Goal: Transaction & Acquisition: Download file/media

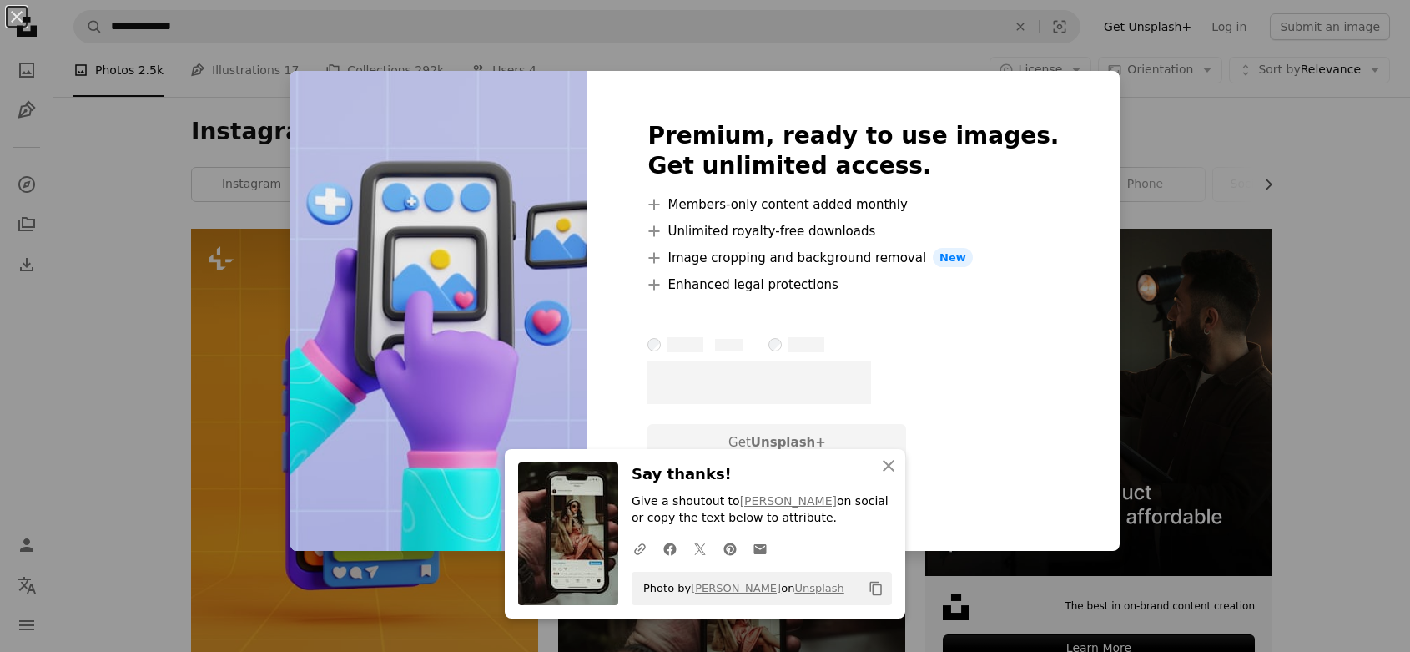
scroll to position [221, 0]
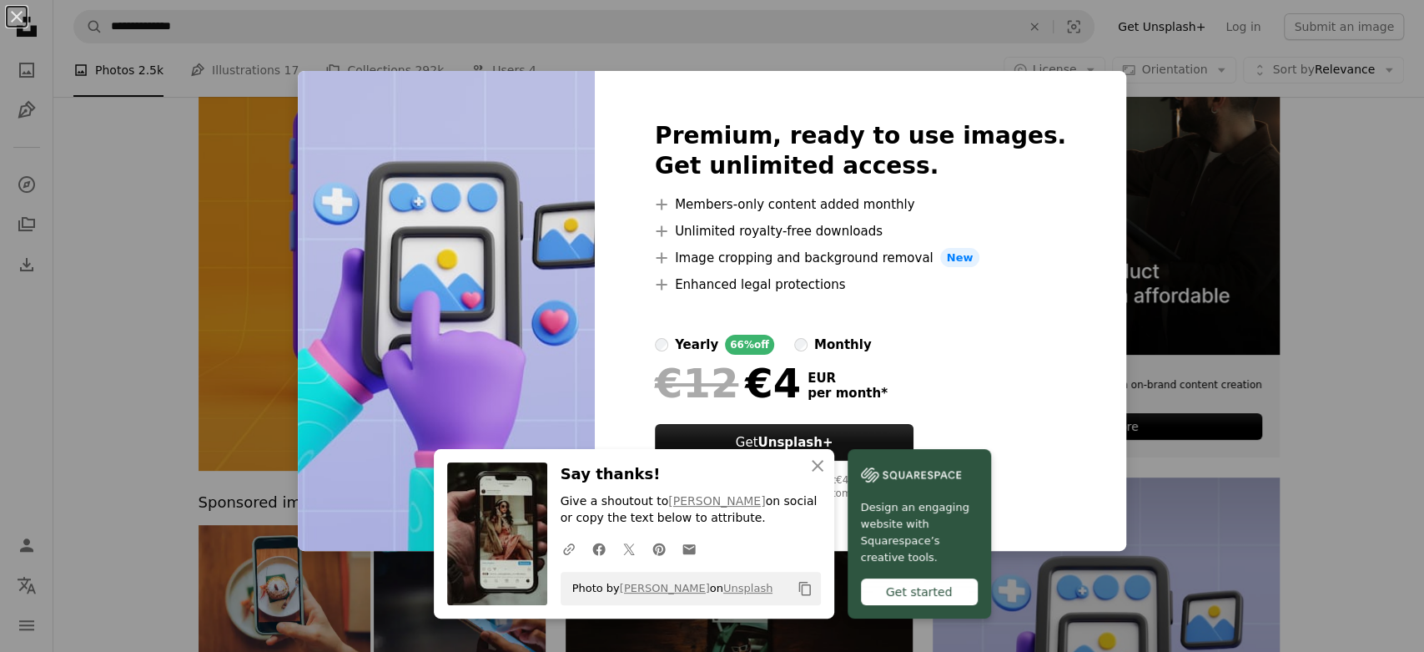
click at [1328, 291] on div "An X shape Premium, ready to use images. Get unlimited access. A plus sign Memb…" at bounding box center [712, 326] width 1424 height 652
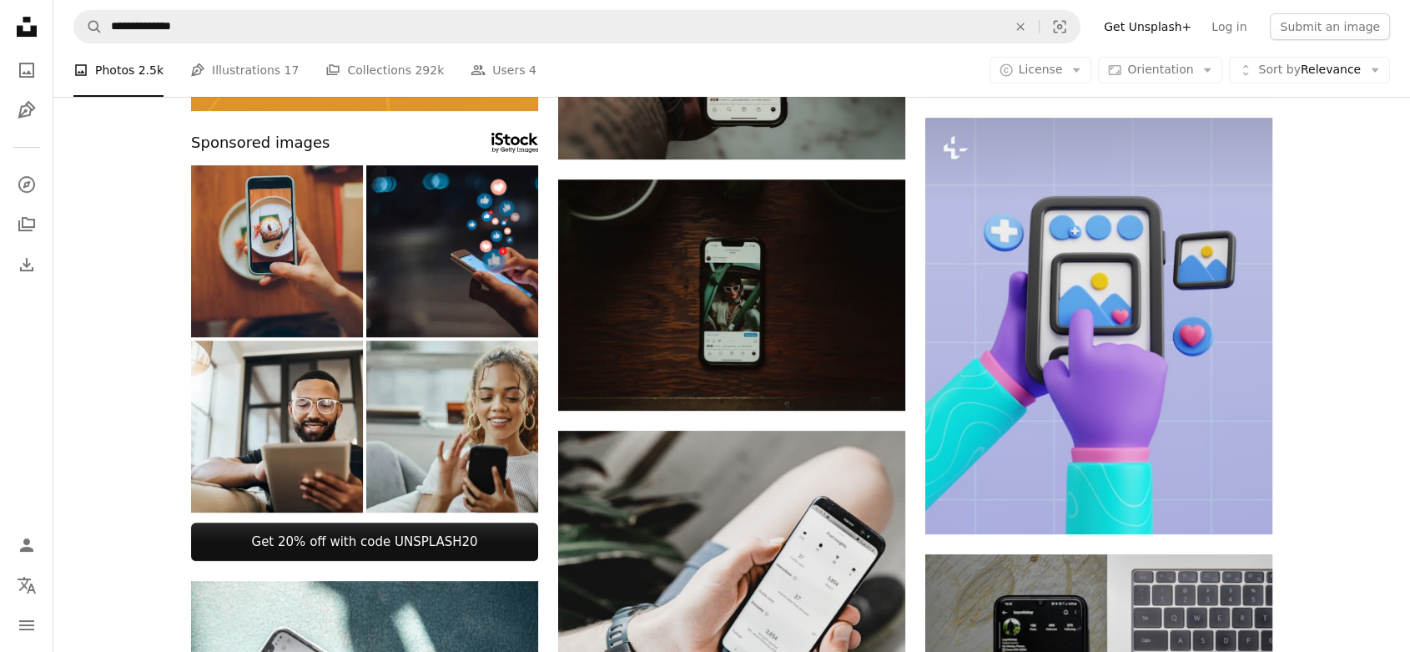
scroll to position [581, 0]
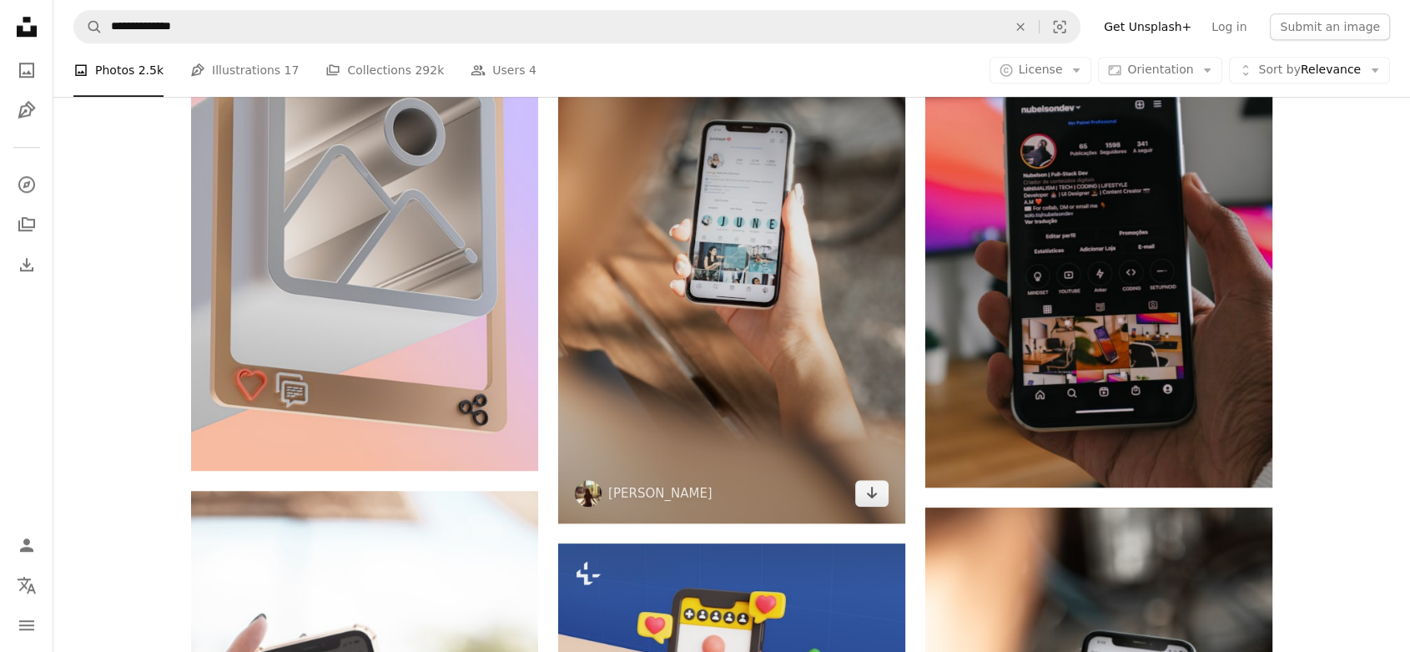
scroll to position [1487, 0]
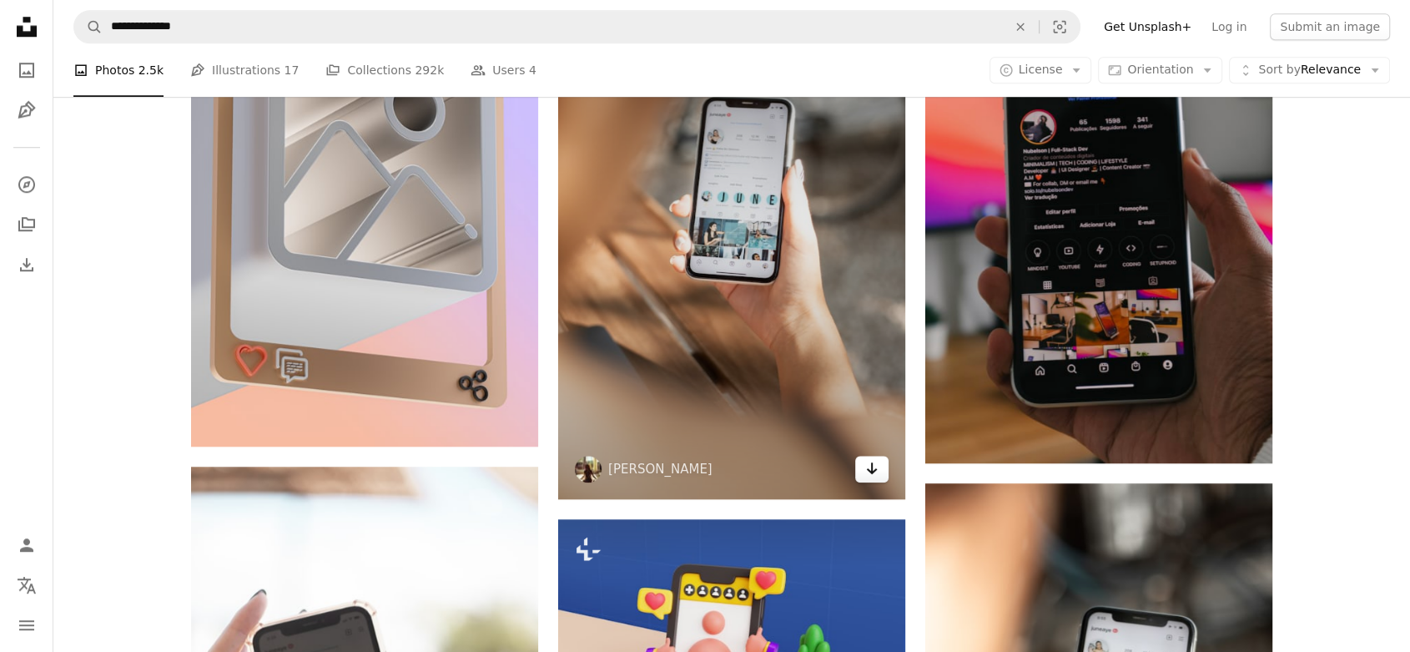
click at [877, 465] on icon "Arrow pointing down" at bounding box center [871, 468] width 13 height 20
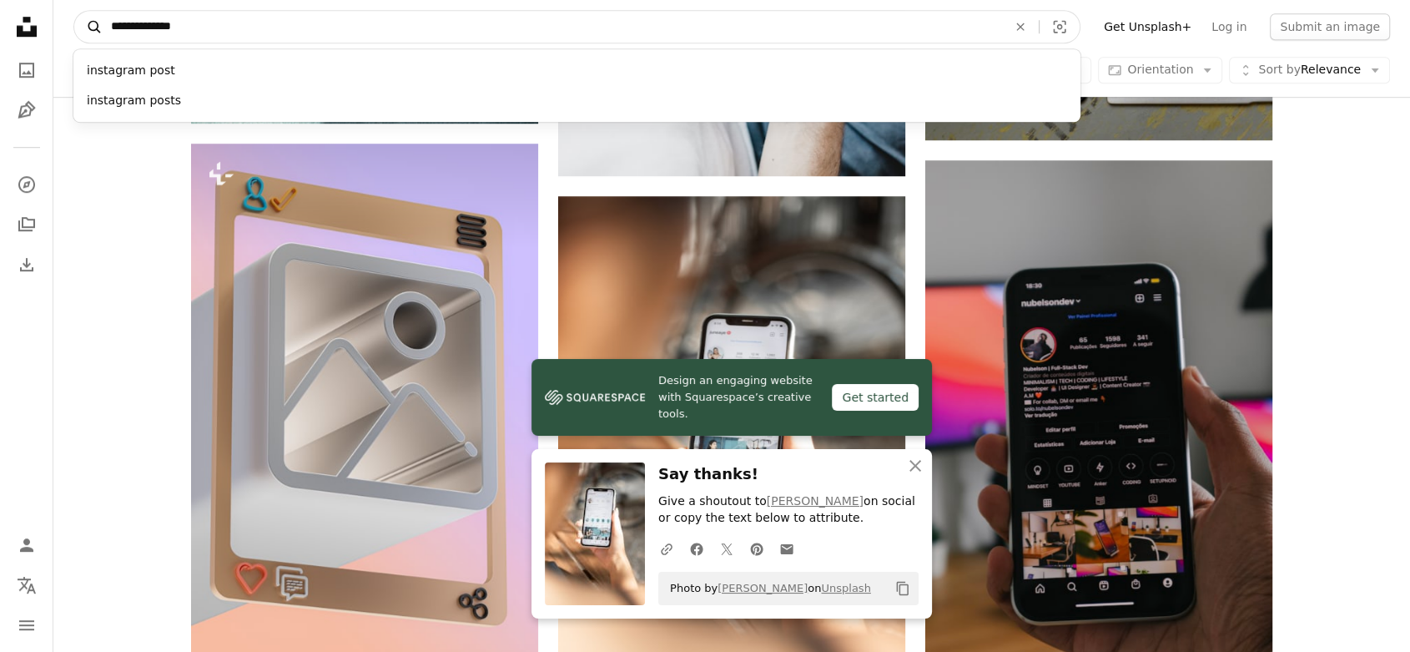
scroll to position [1255, 0]
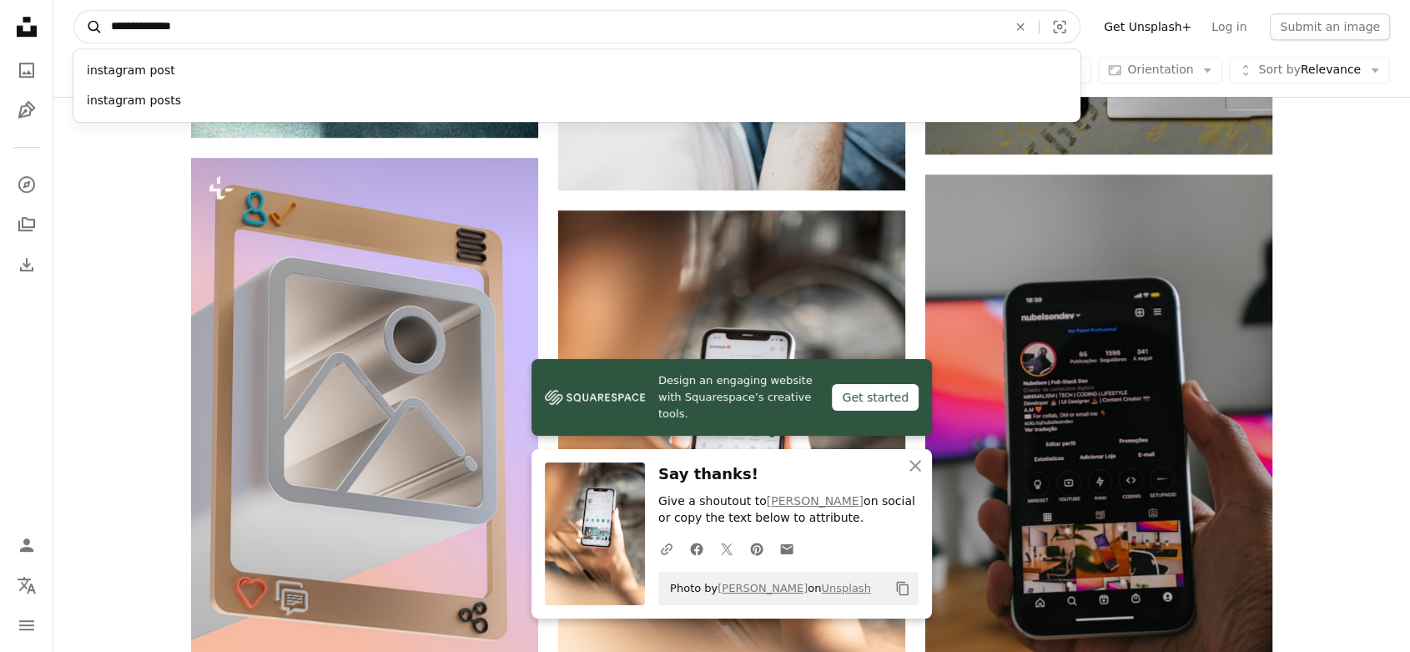
drag, startPoint x: 313, startPoint y: 23, endPoint x: 84, endPoint y: 11, distance: 228.9
click at [84, 11] on form "**********" at bounding box center [576, 26] width 1007 height 33
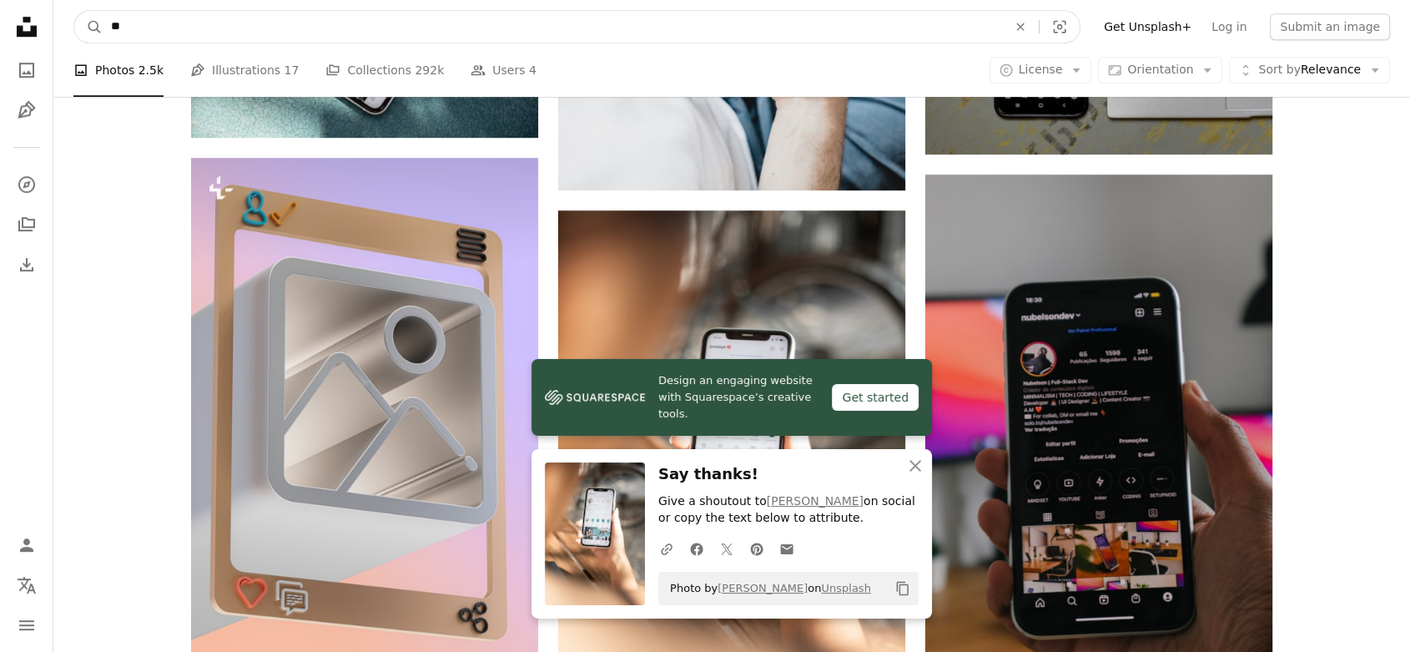
type input "*"
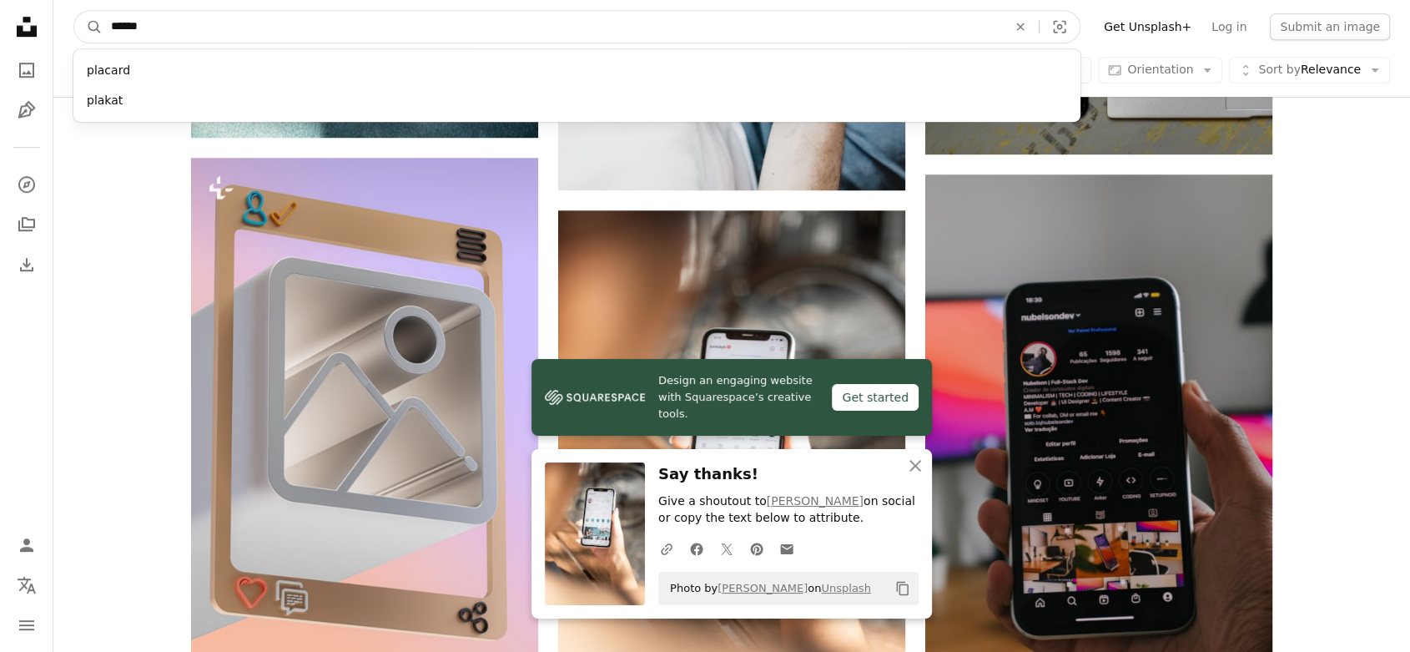
type input "******"
click at [74, 11] on button "A magnifying glass" at bounding box center [88, 27] width 28 height 32
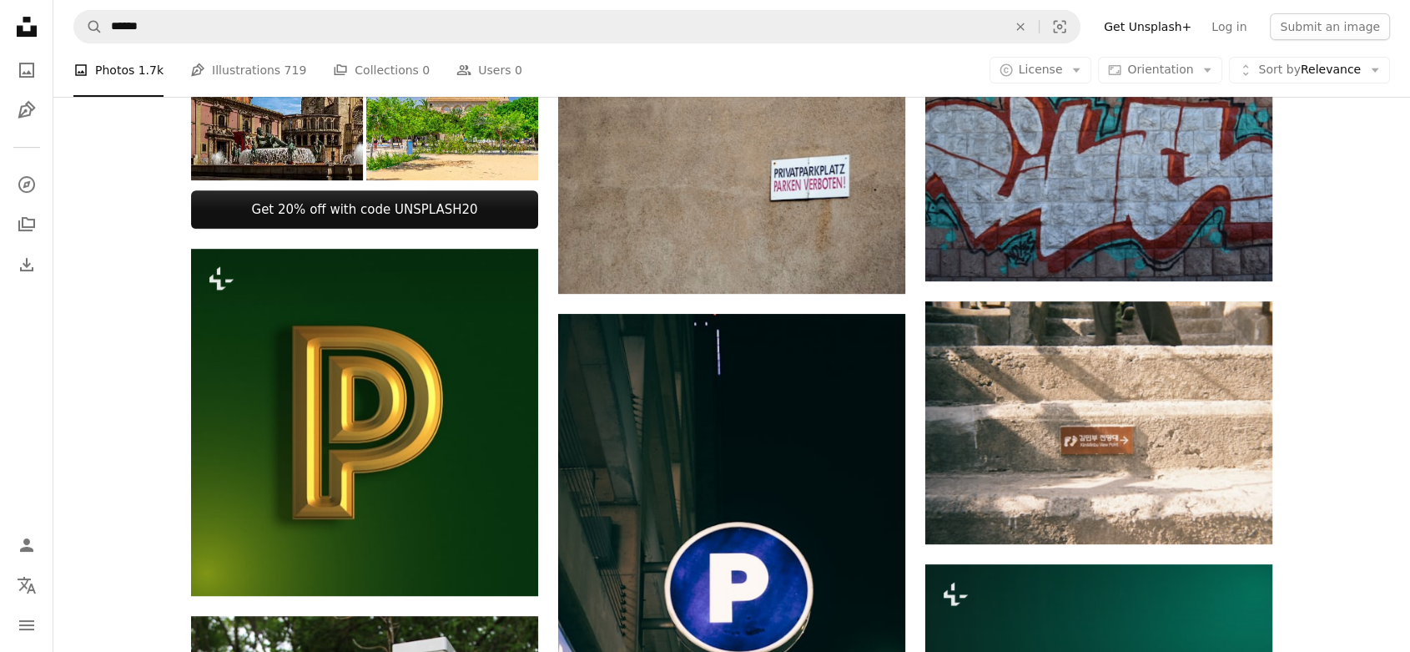
scroll to position [671, 0]
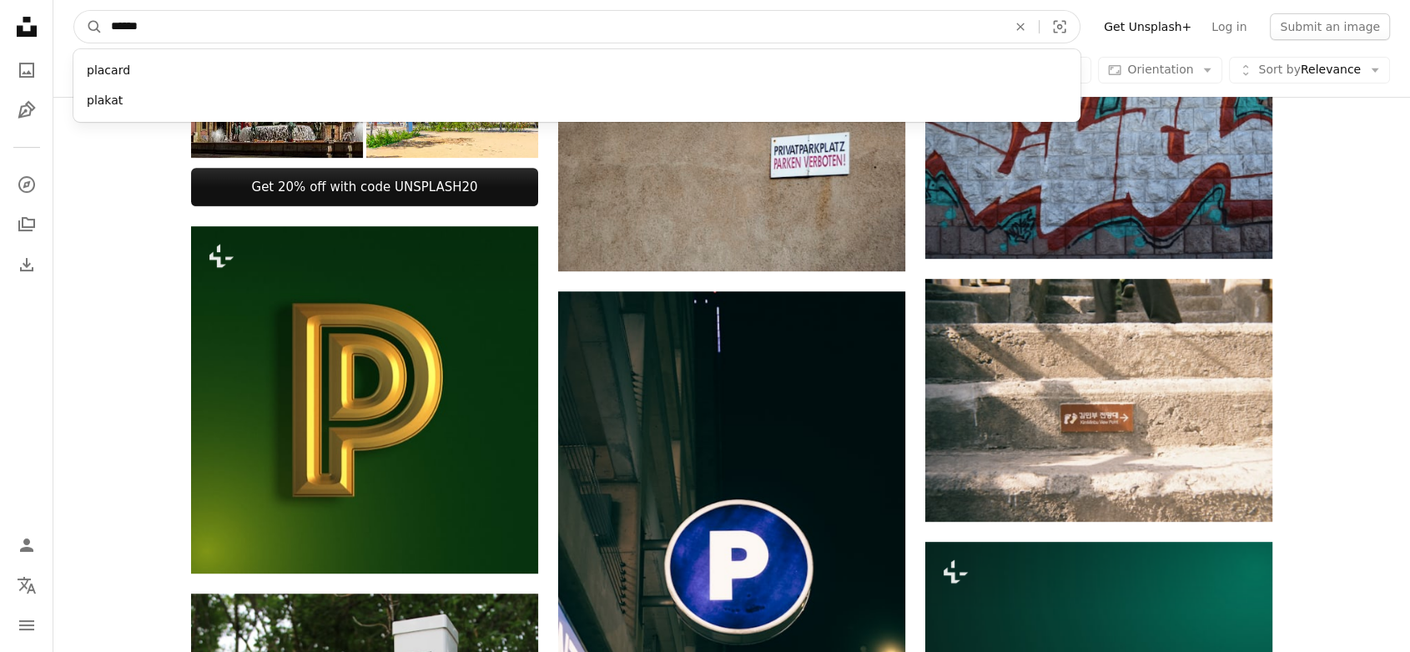
drag, startPoint x: 163, startPoint y: 12, endPoint x: 40, endPoint y: 46, distance: 127.3
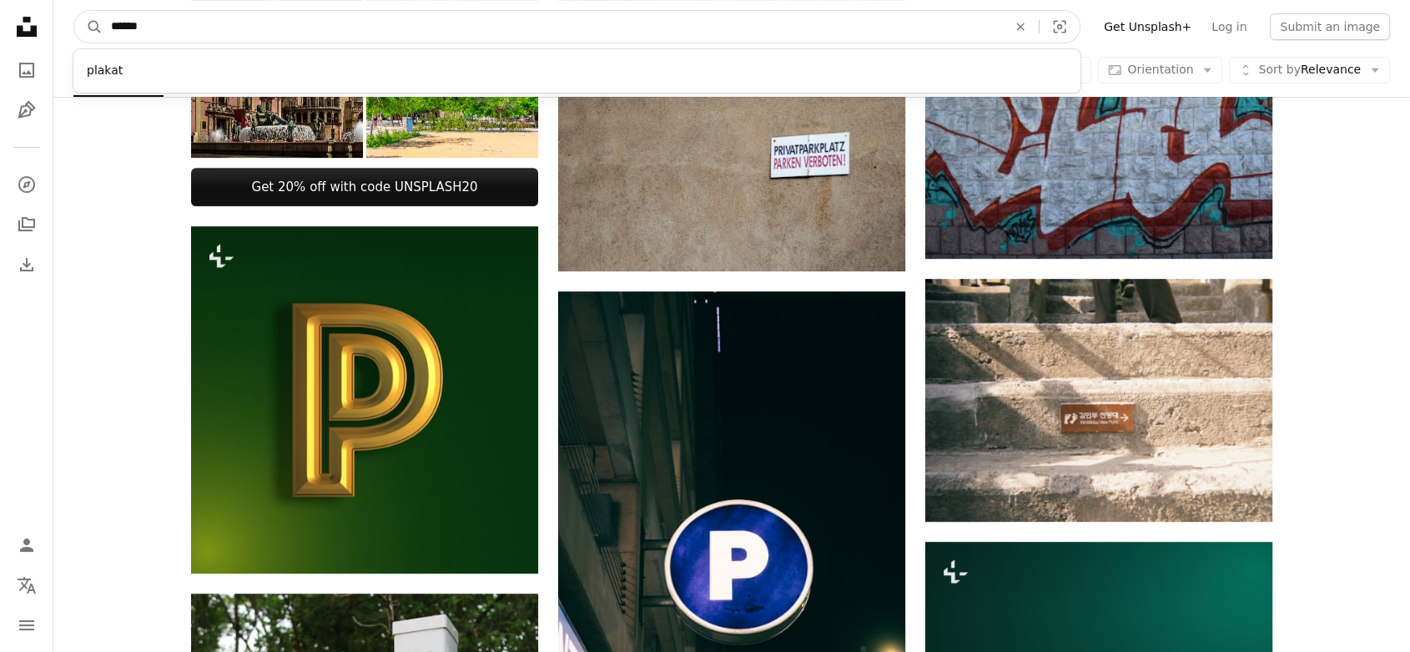
type input "******"
click at [74, 11] on button "A magnifying glass" at bounding box center [88, 27] width 28 height 32
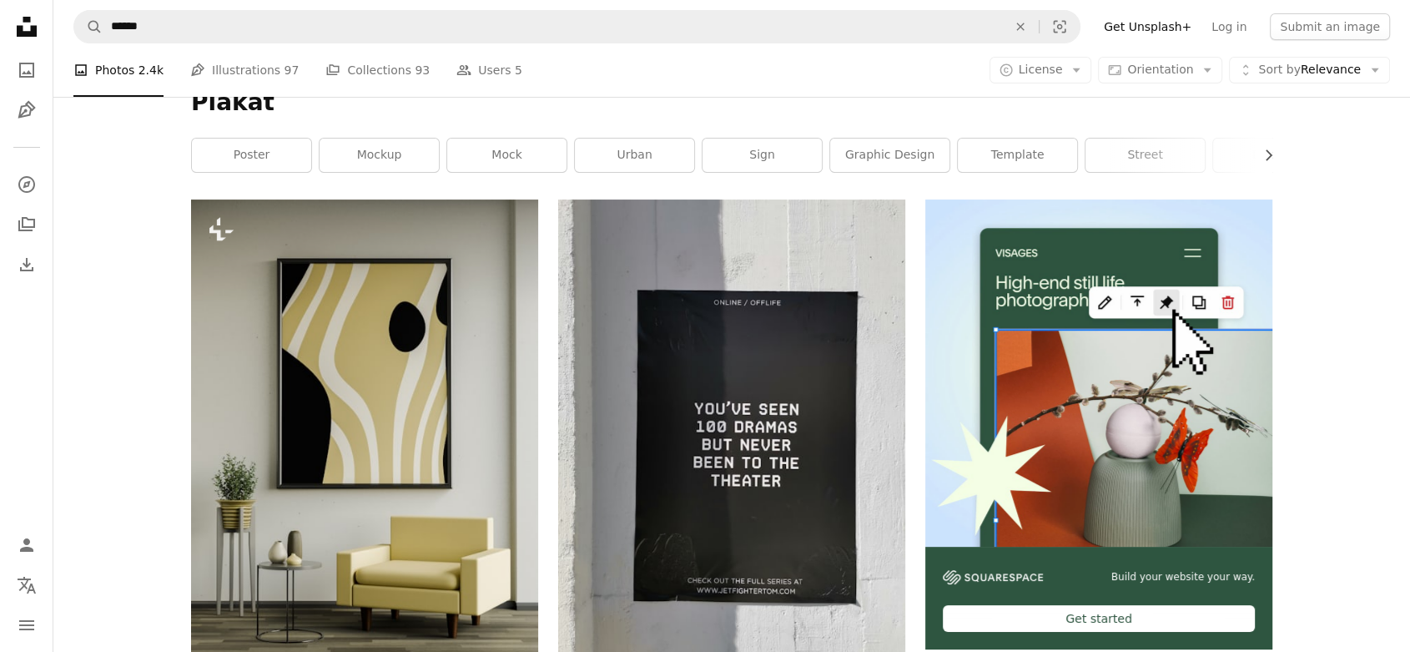
scroll to position [32, 0]
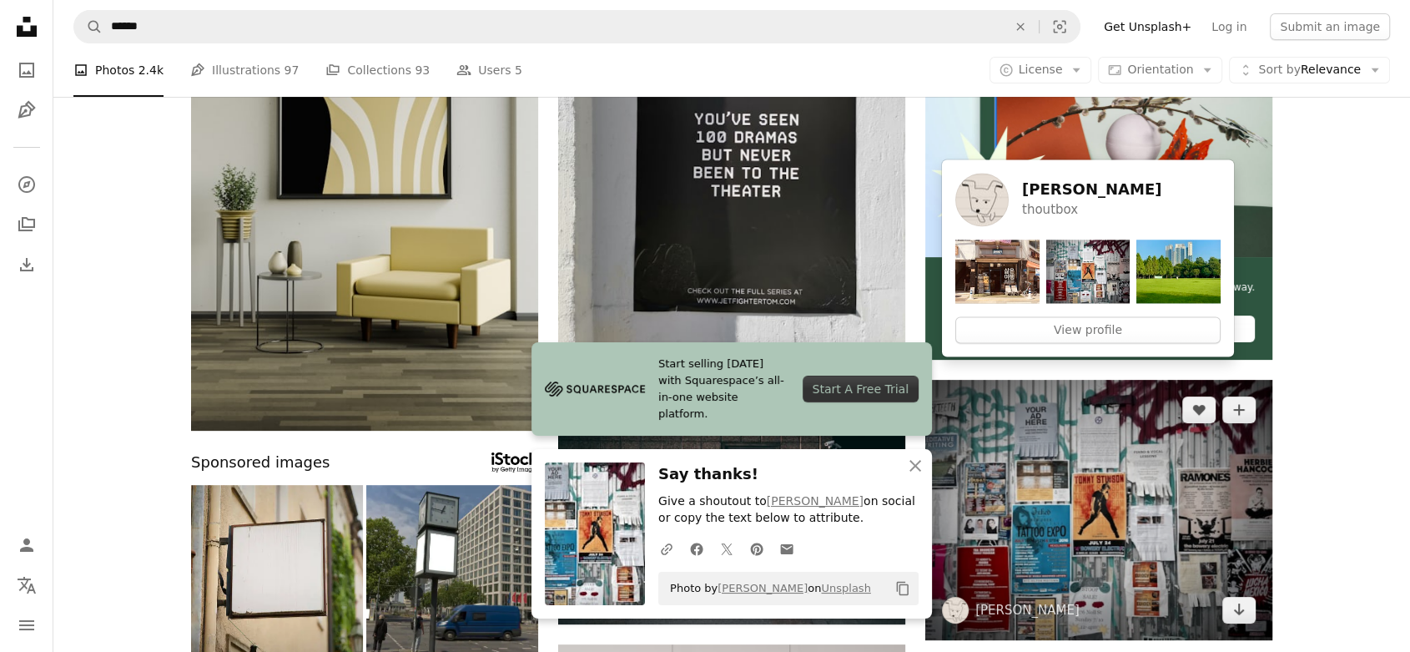
scroll to position [322, 0]
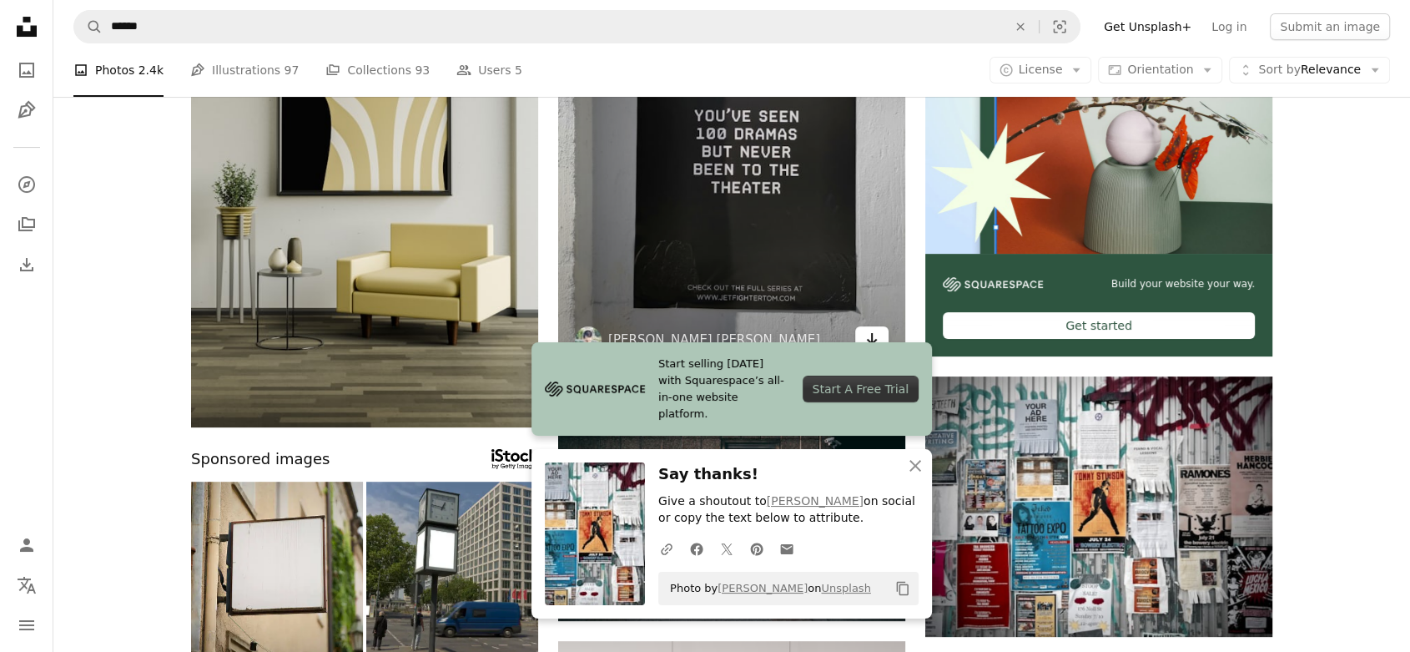
click at [873, 344] on icon "Arrow pointing down" at bounding box center [871, 339] width 13 height 20
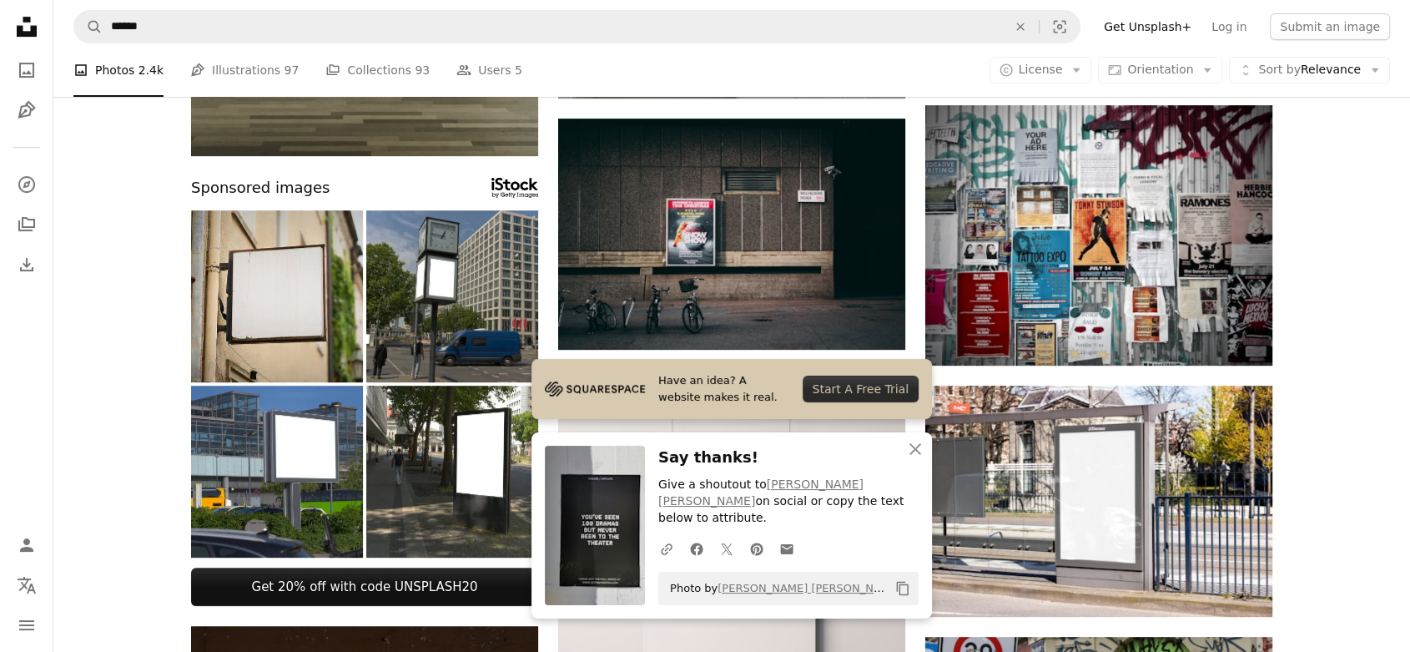
scroll to position [611, 0]
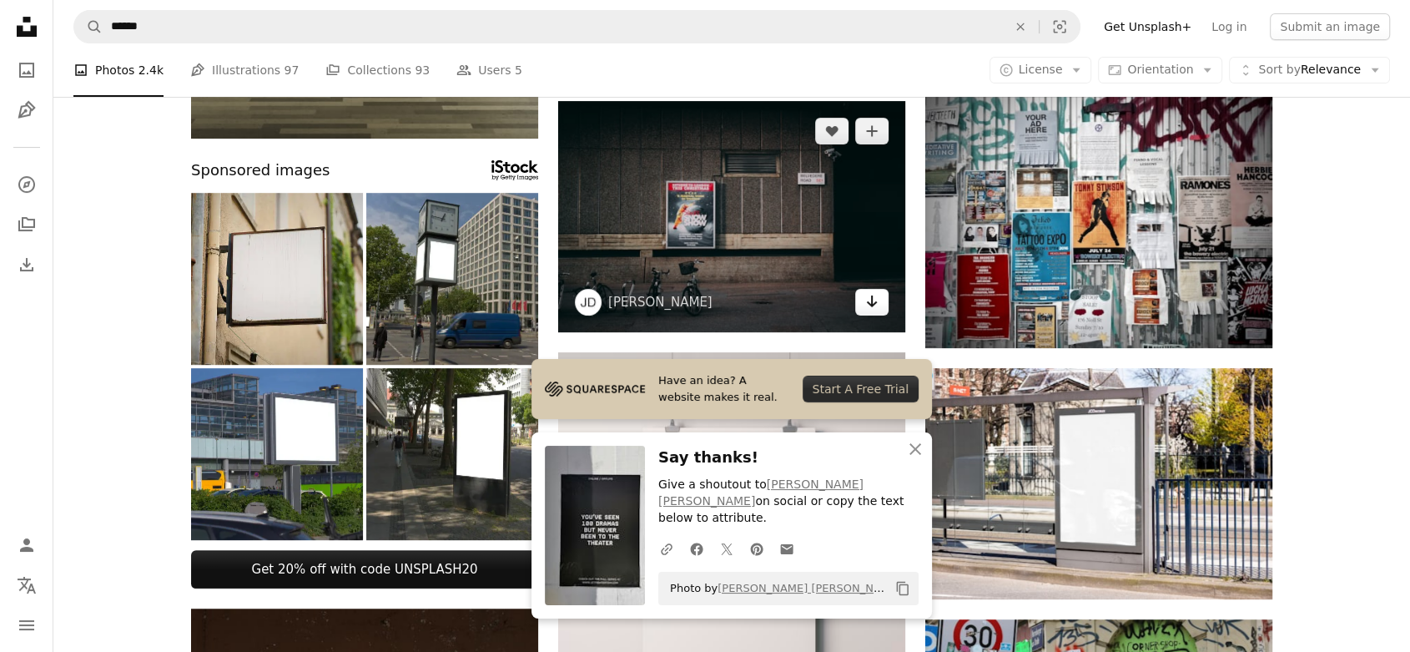
click at [869, 306] on icon "Arrow pointing down" at bounding box center [871, 301] width 13 height 20
